Goal: Transaction & Acquisition: Download file/media

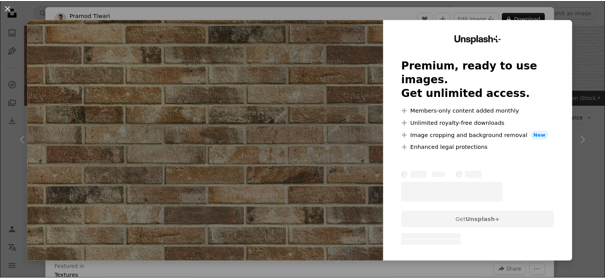
scroll to position [840, 0]
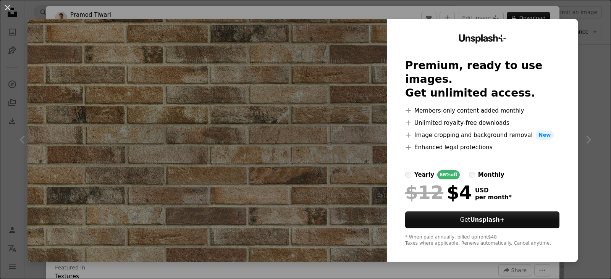
click at [296, 165] on img at bounding box center [207, 140] width 359 height 243
click at [585, 144] on div "An X shape Unsplash+ Premium, ready to use images. Get unlimited access. A plus…" at bounding box center [305, 139] width 611 height 279
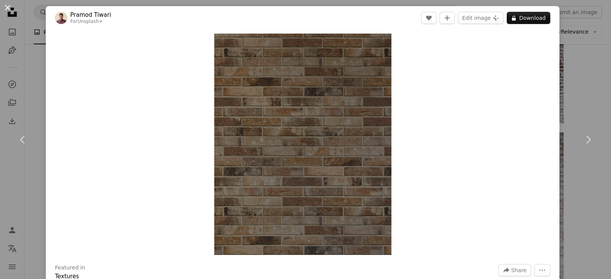
click at [5, 9] on button "An X shape" at bounding box center [7, 7] width 9 height 9
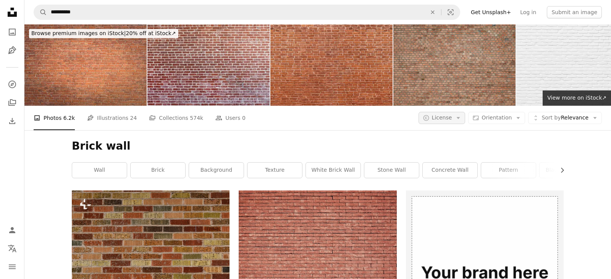
scroll to position [840, 0]
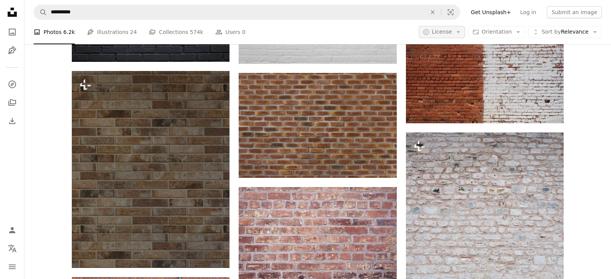
click at [454, 33] on button "A copyright icon © License Arrow down" at bounding box center [442, 32] width 47 height 12
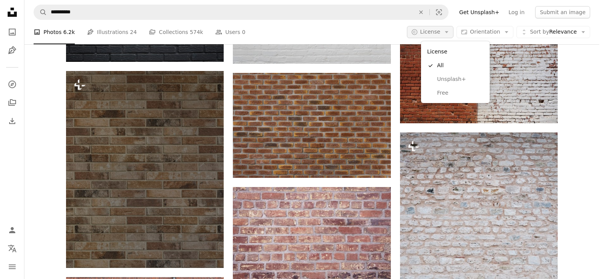
click at [454, 33] on button "A copyright icon © License Arrow down" at bounding box center [430, 32] width 47 height 12
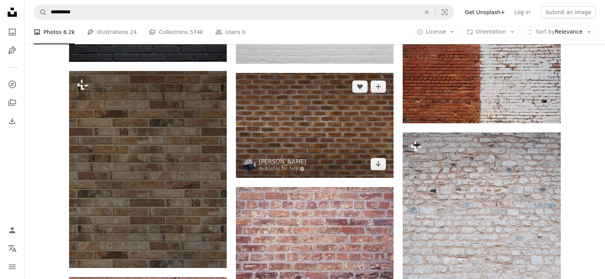
scroll to position [0, 0]
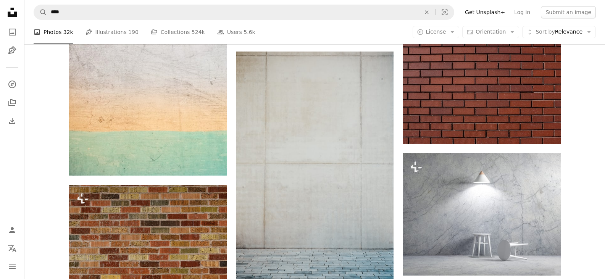
scroll to position [38, 0]
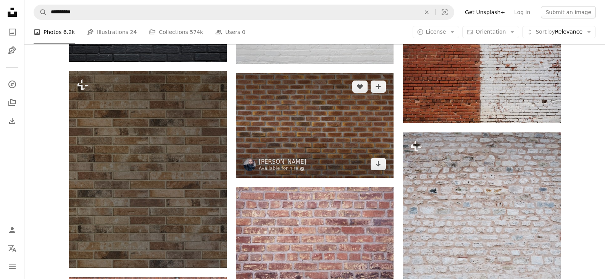
scroll to position [878, 0]
click at [377, 159] on icon "Arrow pointing down" at bounding box center [378, 163] width 6 height 9
